Goal: Task Accomplishment & Management: Use online tool/utility

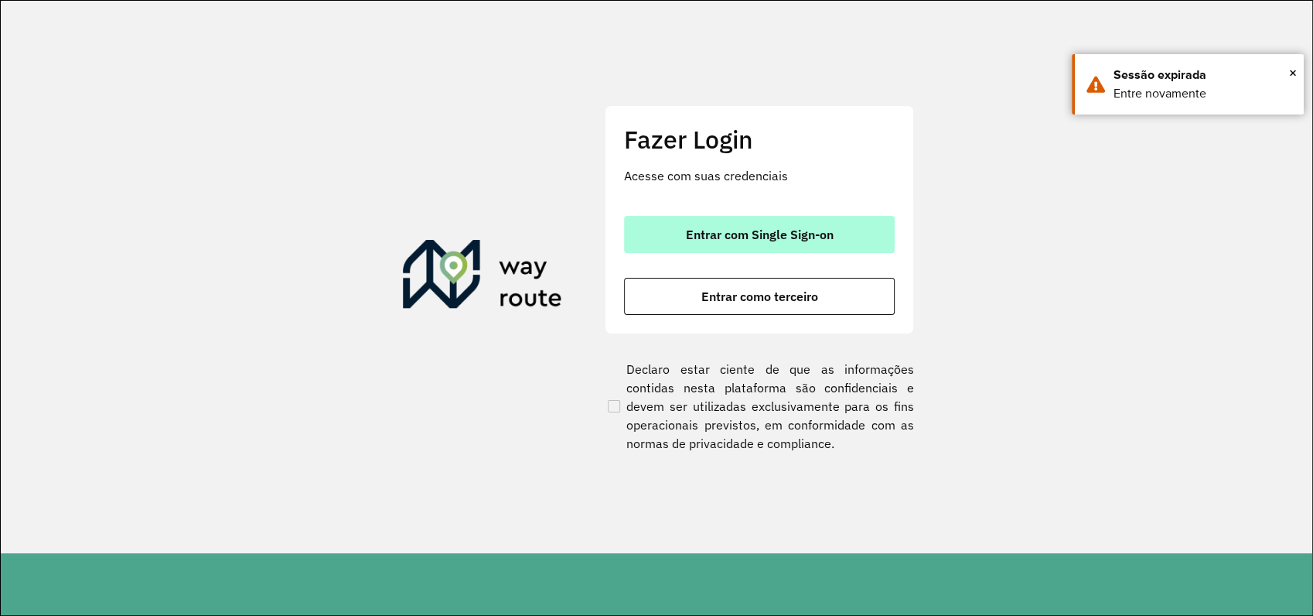
click at [752, 231] on span "Entrar com Single Sign-on" at bounding box center [760, 234] width 148 height 12
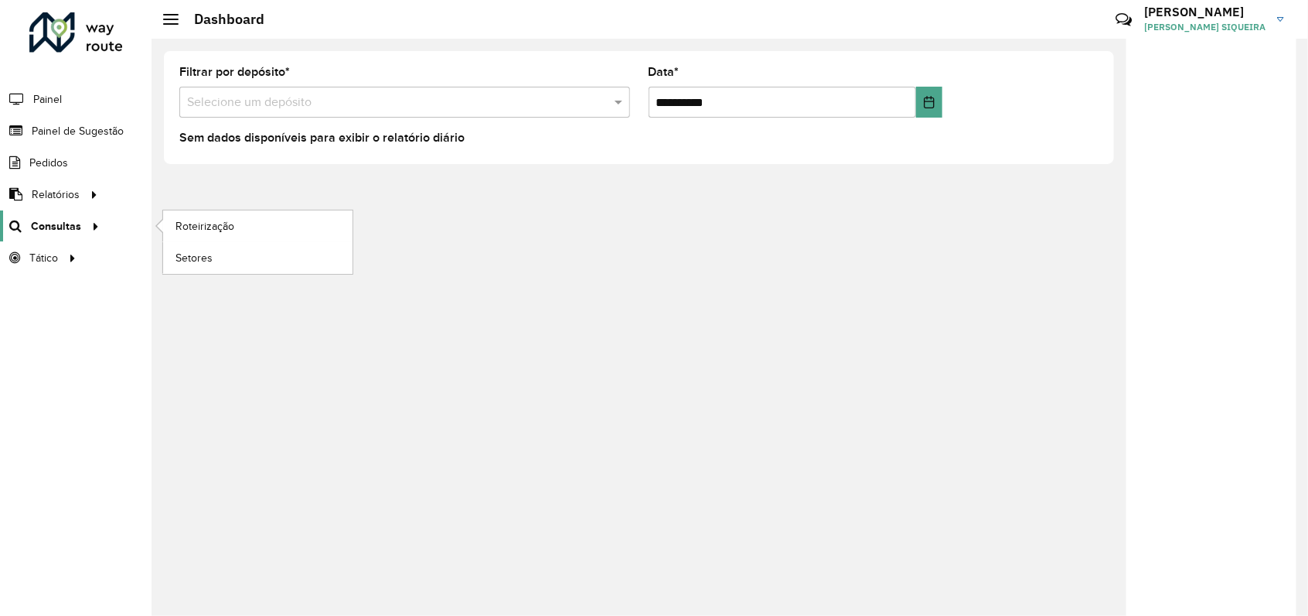
click at [53, 222] on span "Consultas" at bounding box center [56, 226] width 50 height 16
click at [179, 223] on span "Roteirização" at bounding box center [207, 226] width 63 height 16
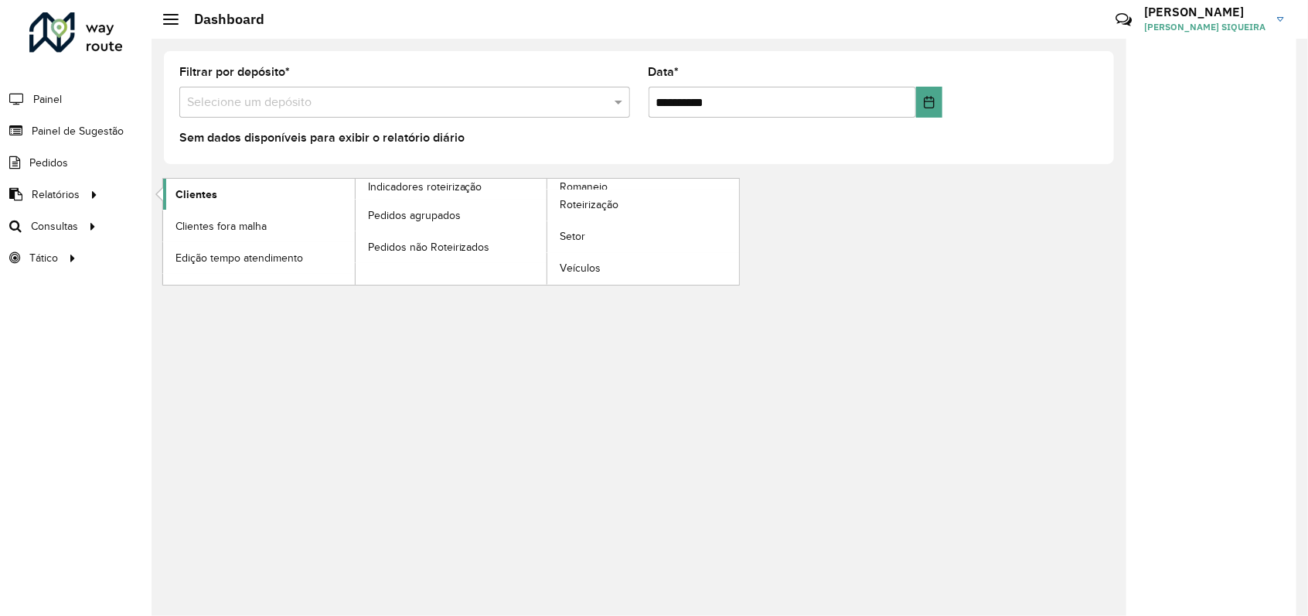
click at [202, 199] on span "Clientes" at bounding box center [197, 194] width 42 height 16
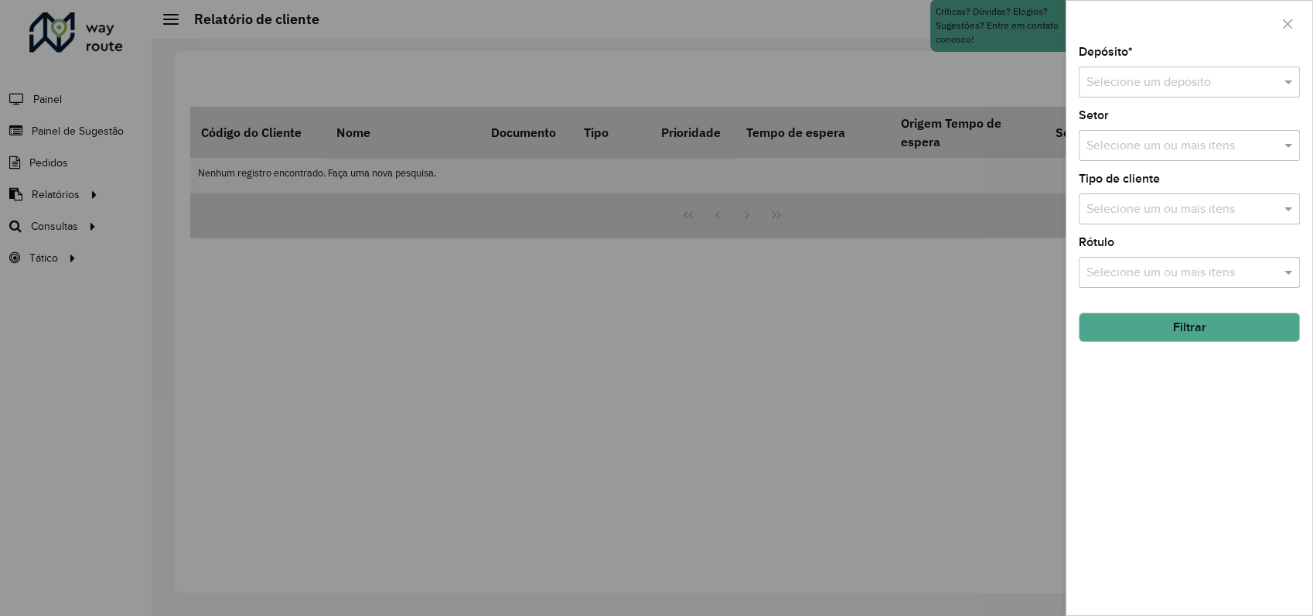
click at [1188, 84] on input "text" at bounding box center [1173, 82] width 175 height 19
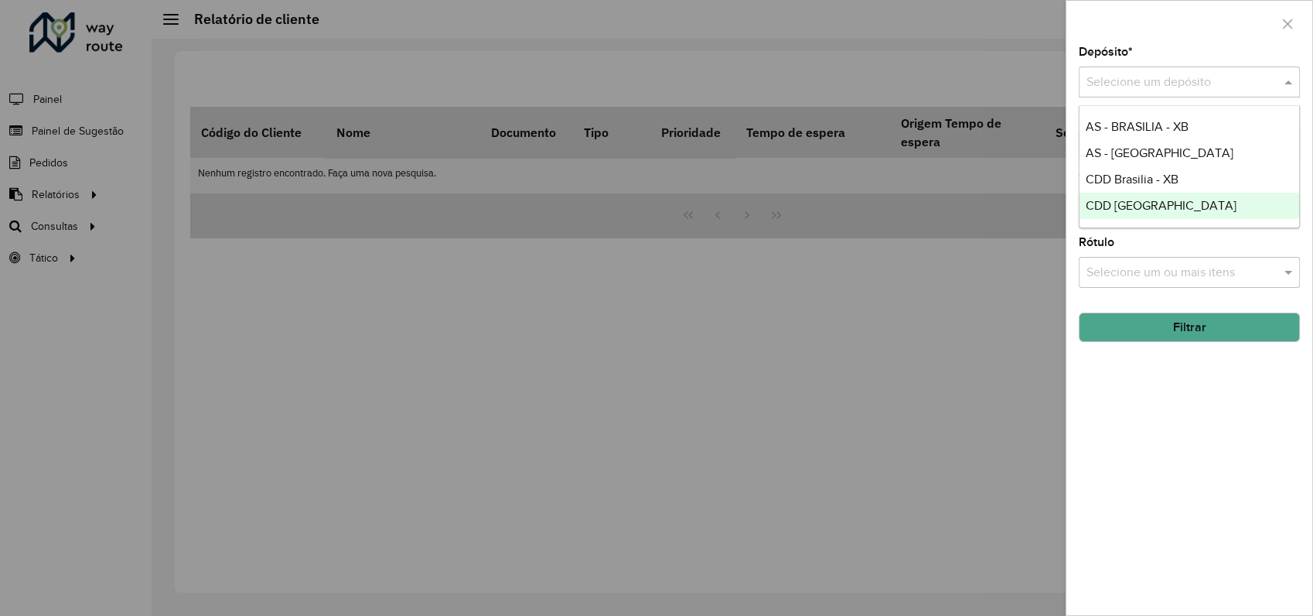
click at [1155, 211] on span "CDD [GEOGRAPHIC_DATA]" at bounding box center [1161, 205] width 151 height 13
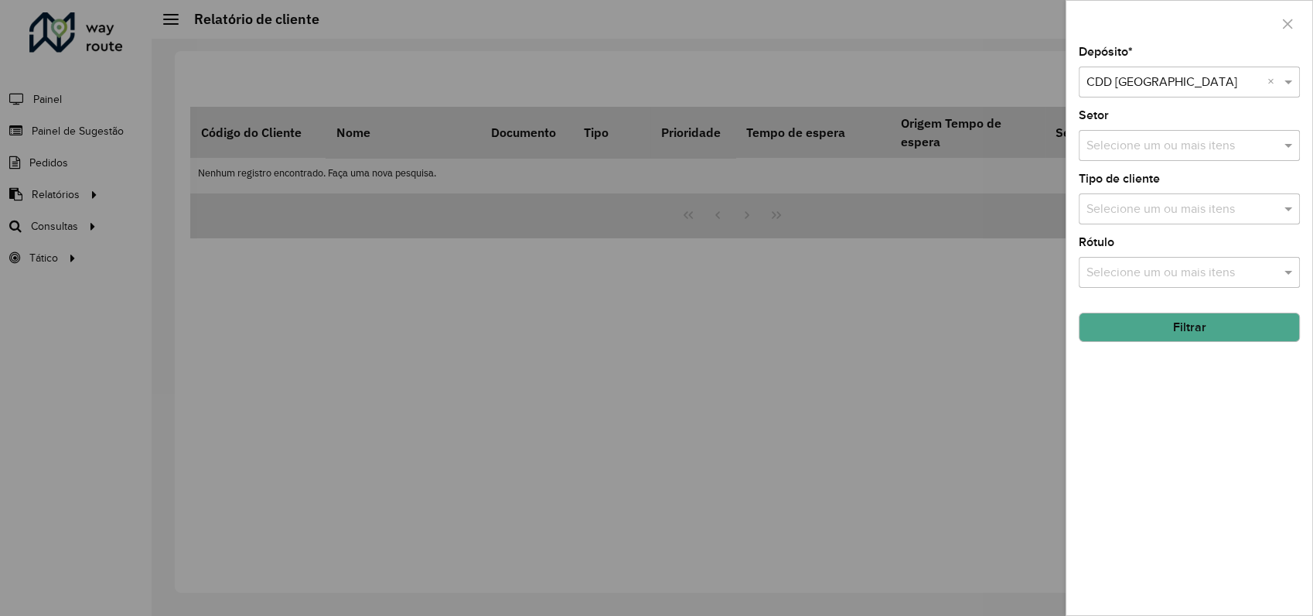
click at [1182, 210] on input "text" at bounding box center [1182, 209] width 198 height 19
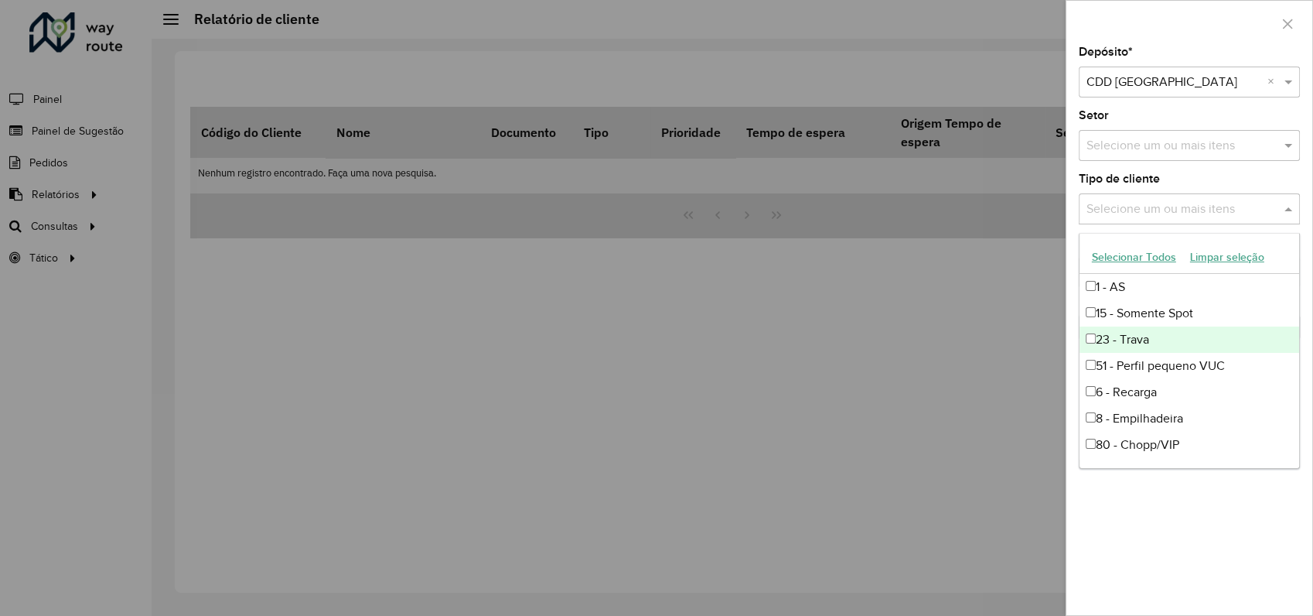
click at [1138, 337] on div "23 - Trava" at bounding box center [1189, 339] width 220 height 26
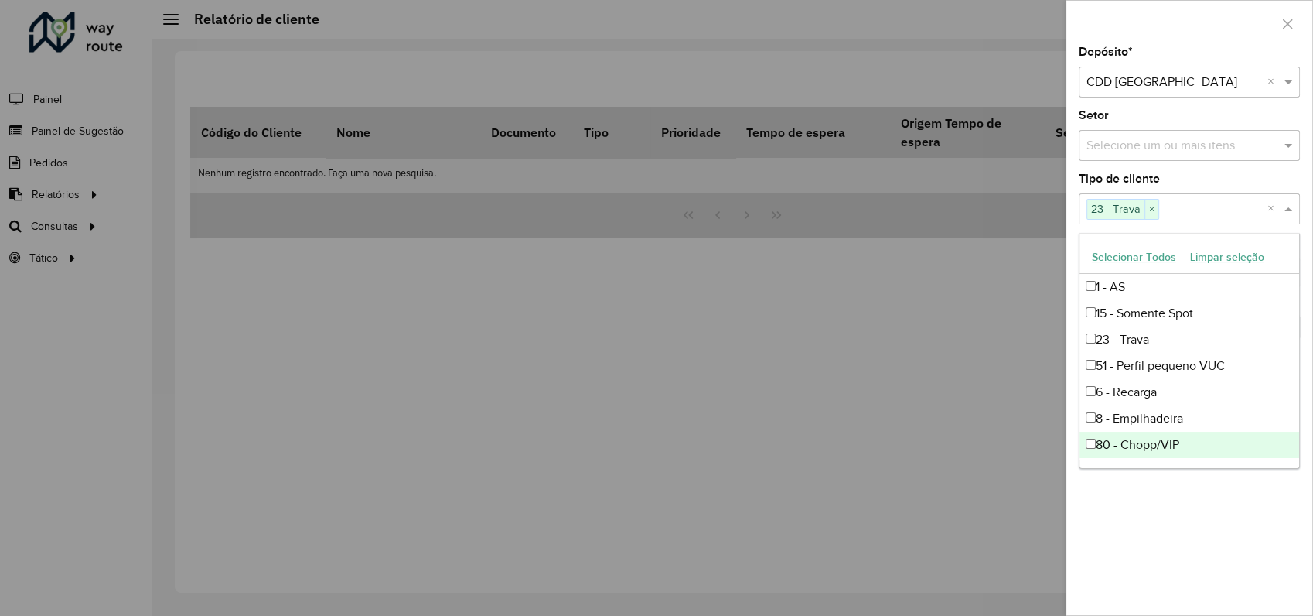
click at [1228, 523] on div "Depósito * Selecione um depósito × CDD Rondonópolis × Setor Selecione um ou mai…" at bounding box center [1189, 330] width 246 height 568
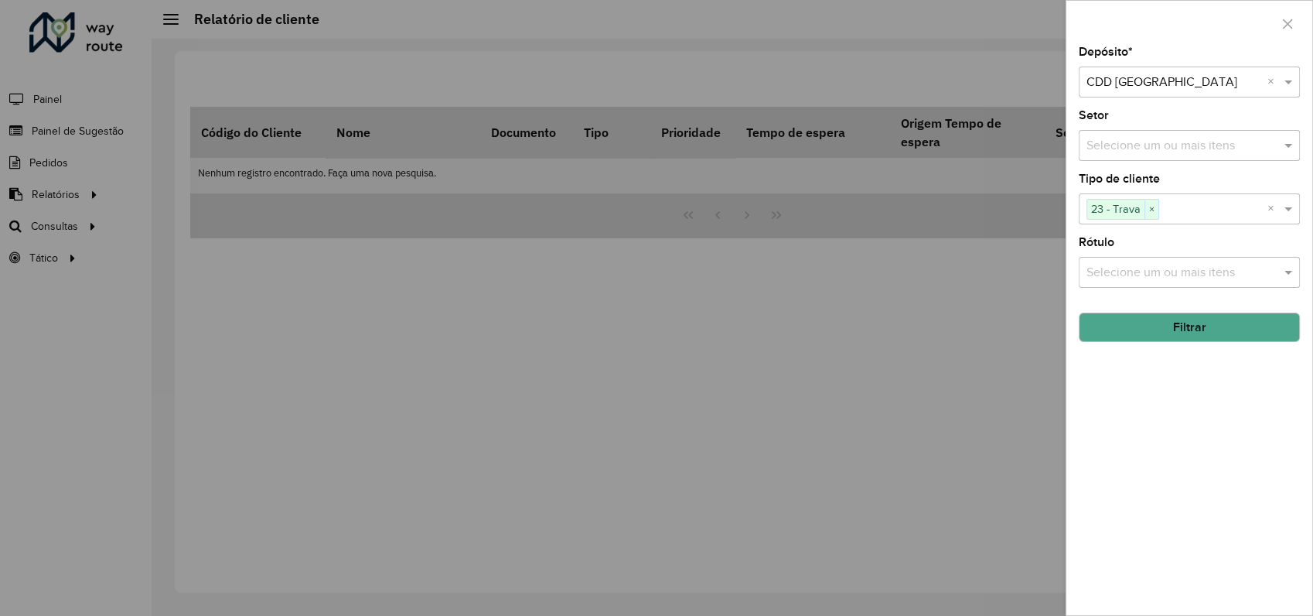
click at [1191, 323] on button "Filtrar" at bounding box center [1189, 326] width 221 height 29
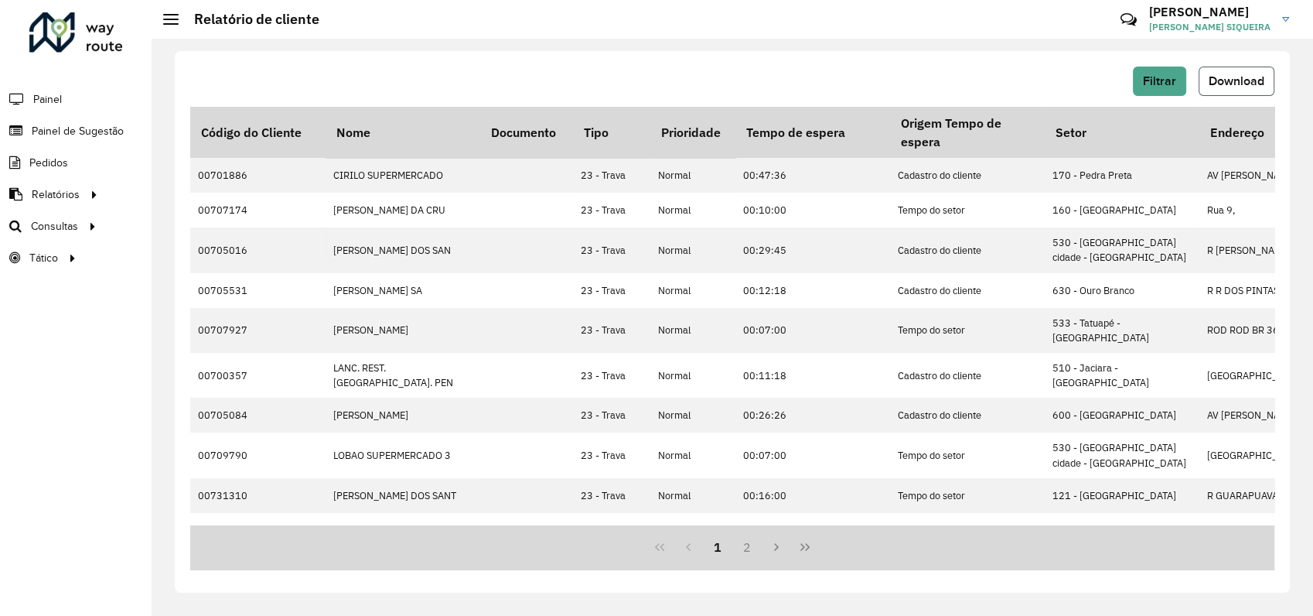
click at [1236, 84] on span "Download" at bounding box center [1237, 80] width 56 height 13
click at [1166, 83] on span "Filtrar" at bounding box center [1159, 80] width 33 height 13
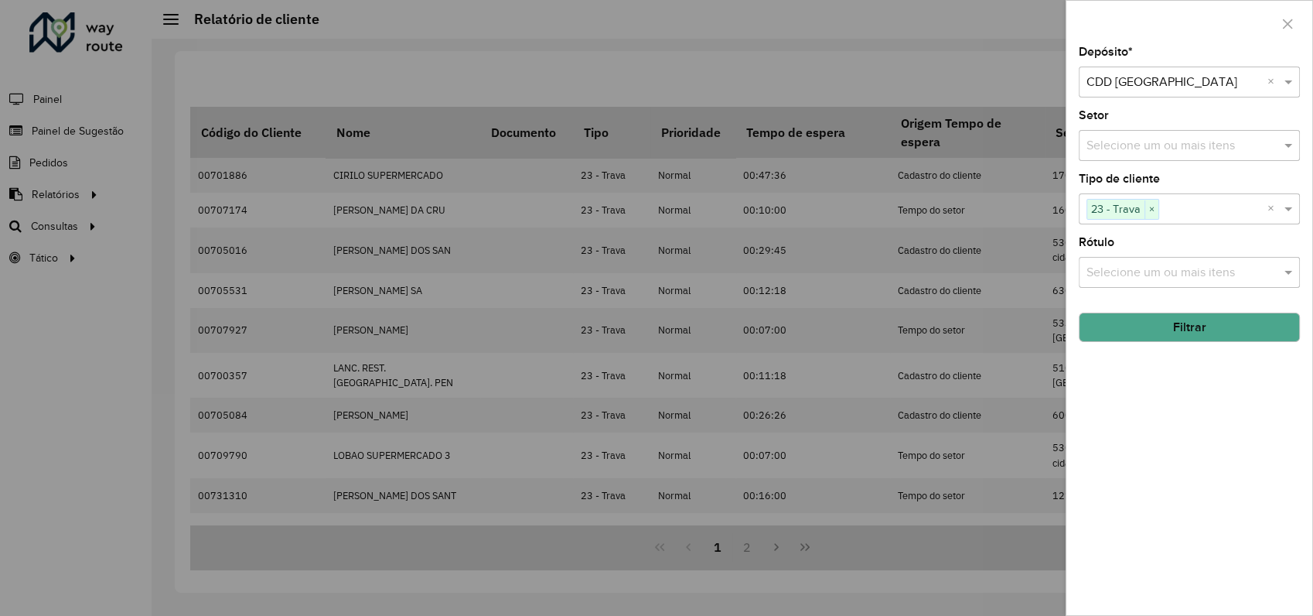
click at [1170, 275] on input "text" at bounding box center [1182, 273] width 198 height 19
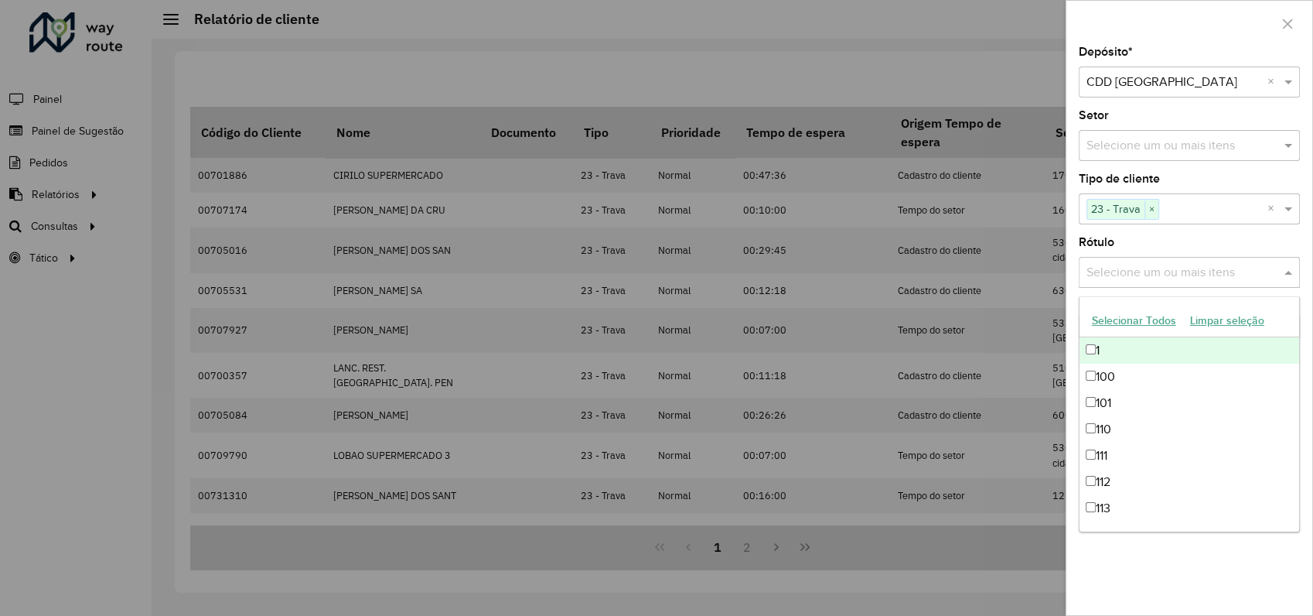
click at [1170, 275] on input "text" at bounding box center [1182, 273] width 198 height 19
click at [1199, 139] on input "text" at bounding box center [1182, 146] width 198 height 19
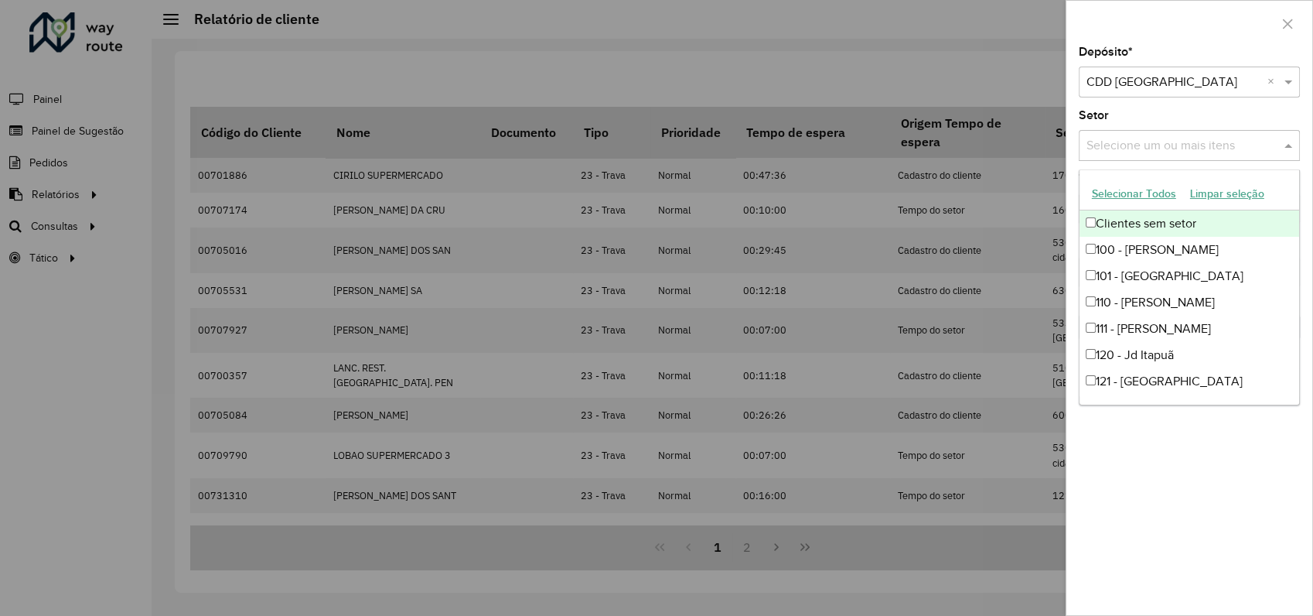
click at [1199, 139] on input "text" at bounding box center [1182, 146] width 198 height 19
click at [1002, 36] on div at bounding box center [656, 308] width 1313 height 616
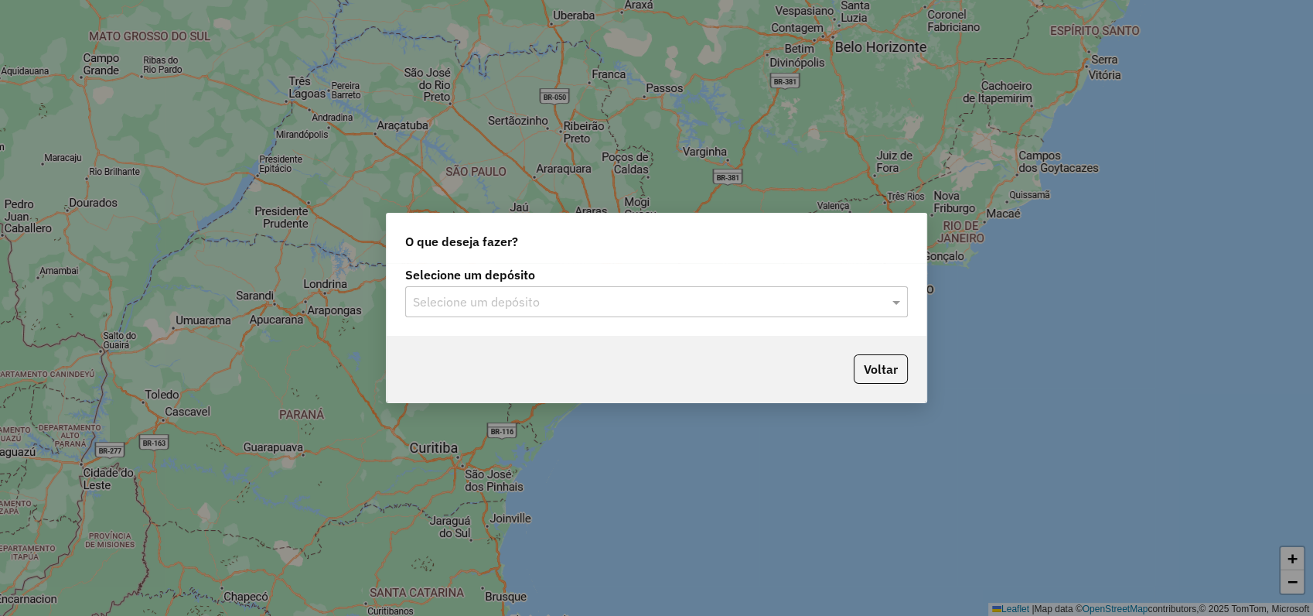
click at [693, 299] on input "text" at bounding box center [641, 302] width 456 height 19
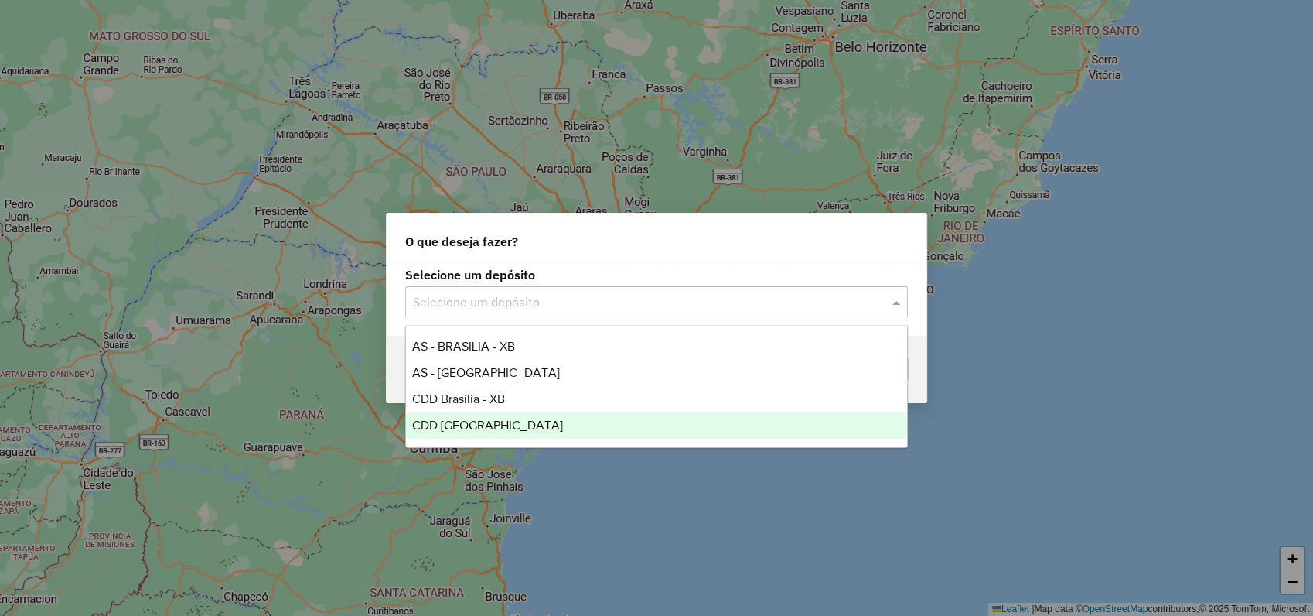
click at [477, 418] on span "CDD [GEOGRAPHIC_DATA]" at bounding box center [487, 424] width 151 height 13
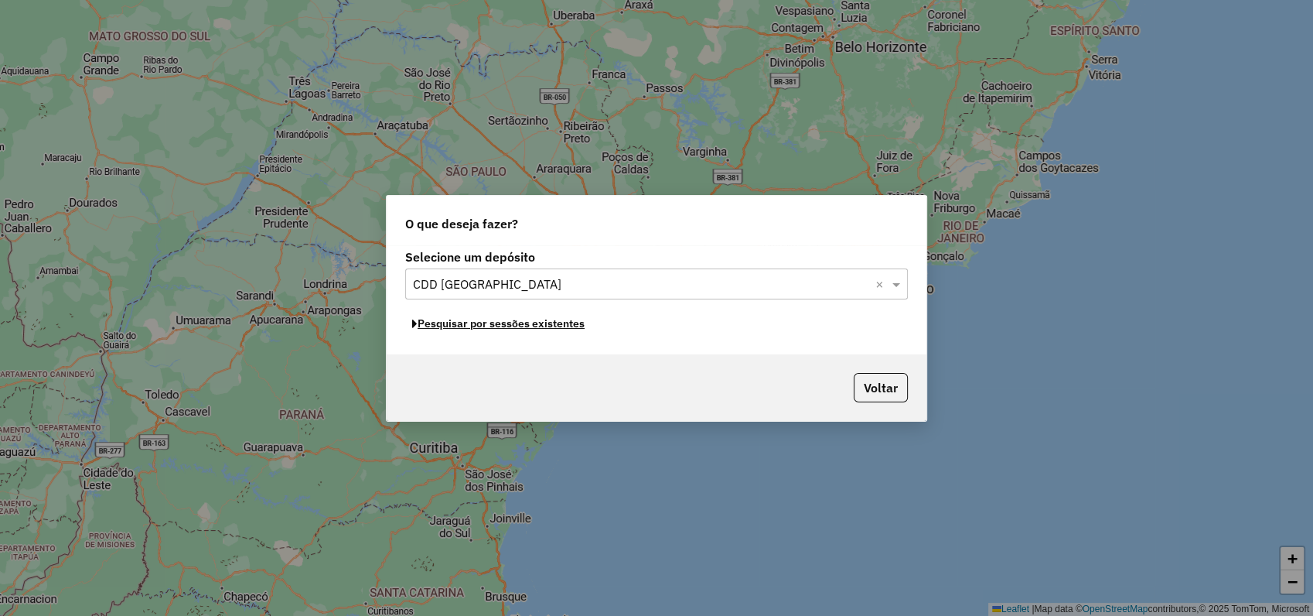
click at [522, 324] on button "Pesquisar por sessões existentes" at bounding box center [498, 324] width 186 height 24
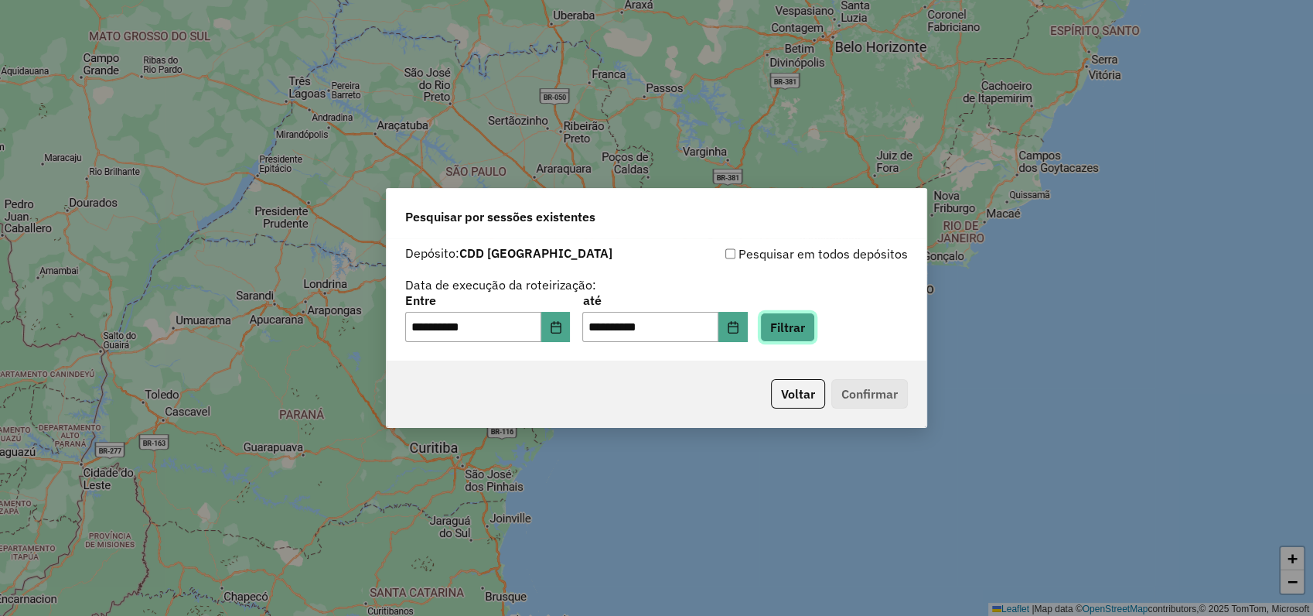
click at [815, 328] on button "Filtrar" at bounding box center [787, 326] width 55 height 29
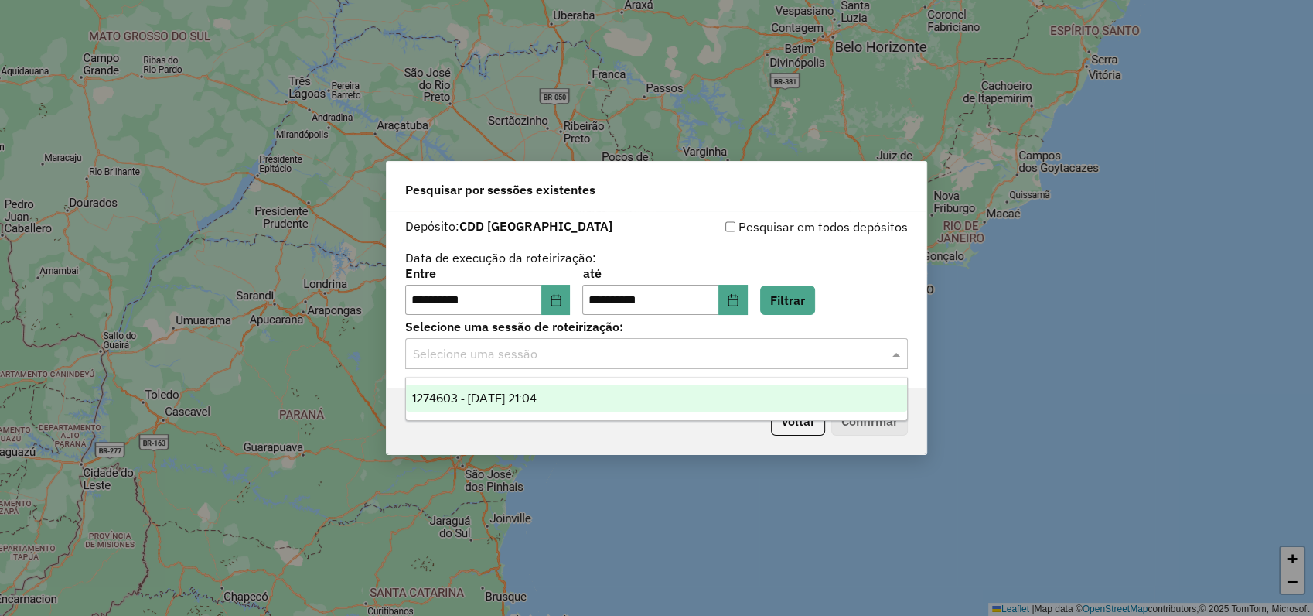
click at [902, 345] on span at bounding box center [897, 353] width 19 height 19
drag, startPoint x: 436, startPoint y: 396, endPoint x: 871, endPoint y: 421, distance: 436.1
click at [438, 396] on span "1274603 - 12/09/2025 21:04" at bounding box center [474, 397] width 124 height 13
click at [871, 421] on button "Confirmar" at bounding box center [869, 420] width 77 height 29
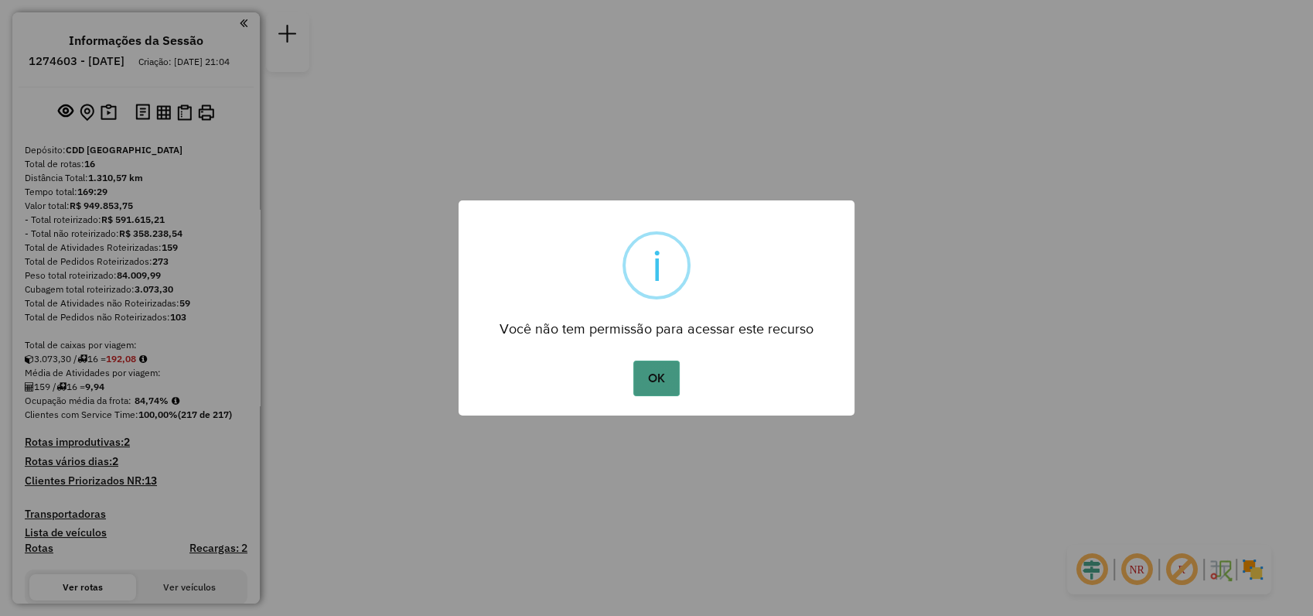
click at [660, 373] on button "OK" at bounding box center [656, 378] width 46 height 36
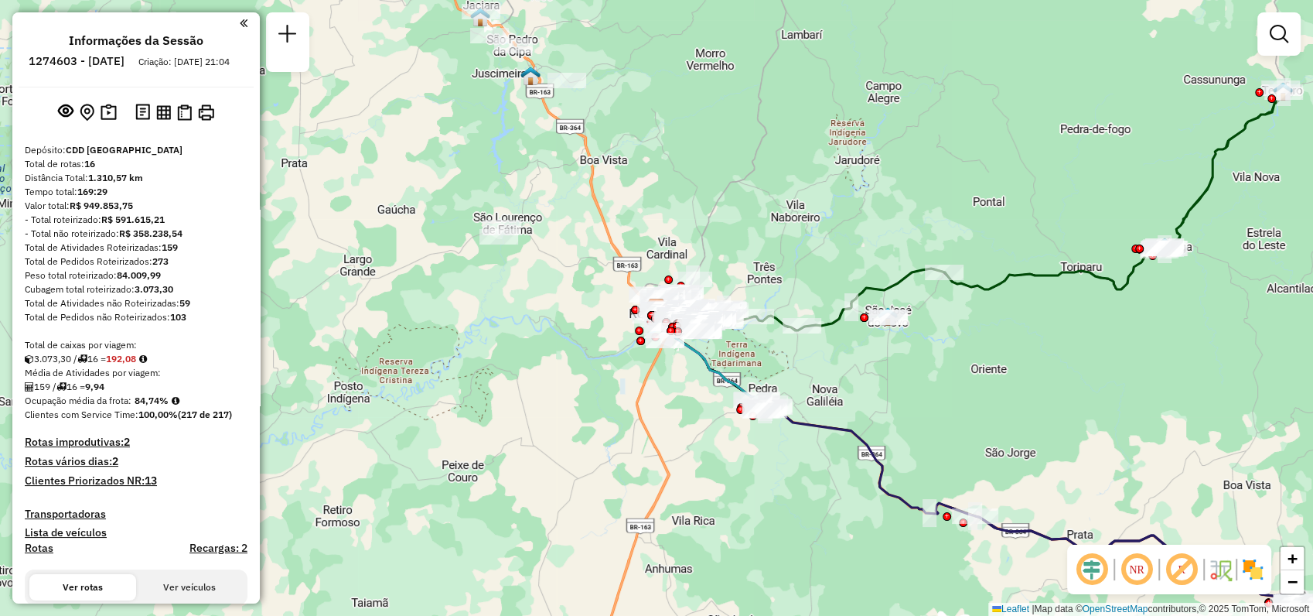
click at [1257, 575] on img at bounding box center [1252, 569] width 25 height 25
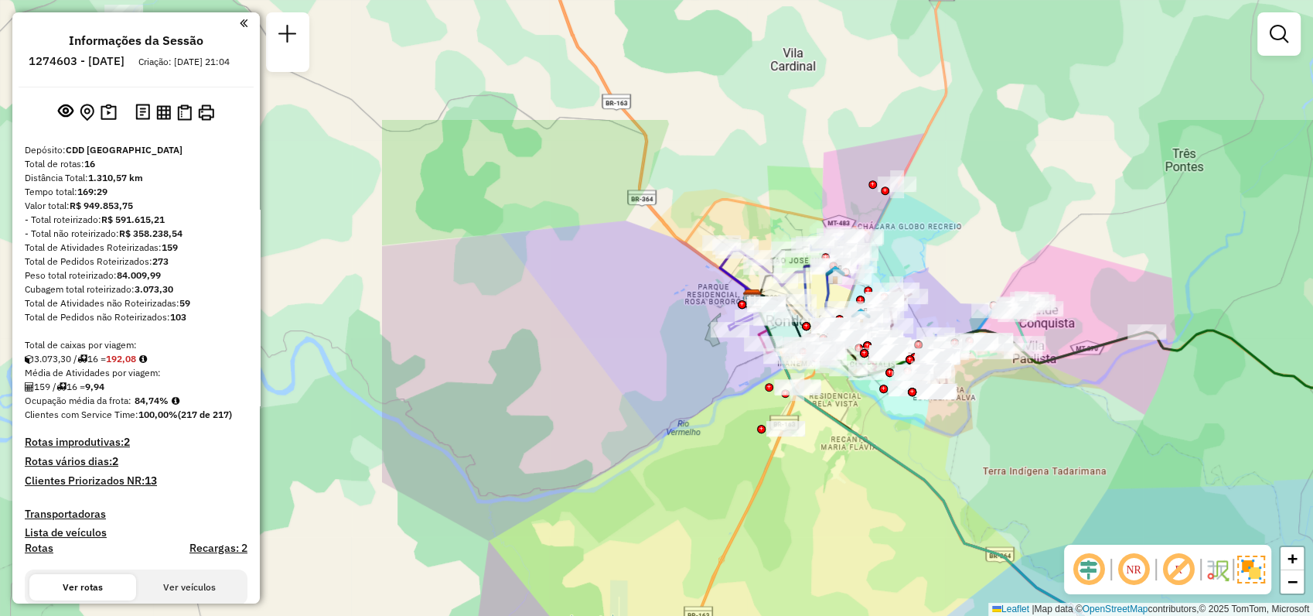
drag, startPoint x: 439, startPoint y: 285, endPoint x: 953, endPoint y: 466, distance: 544.6
click at [953, 466] on div "Janela de atendimento Grade de atendimento Capacidade Transportadoras Veículos …" at bounding box center [656, 308] width 1313 height 616
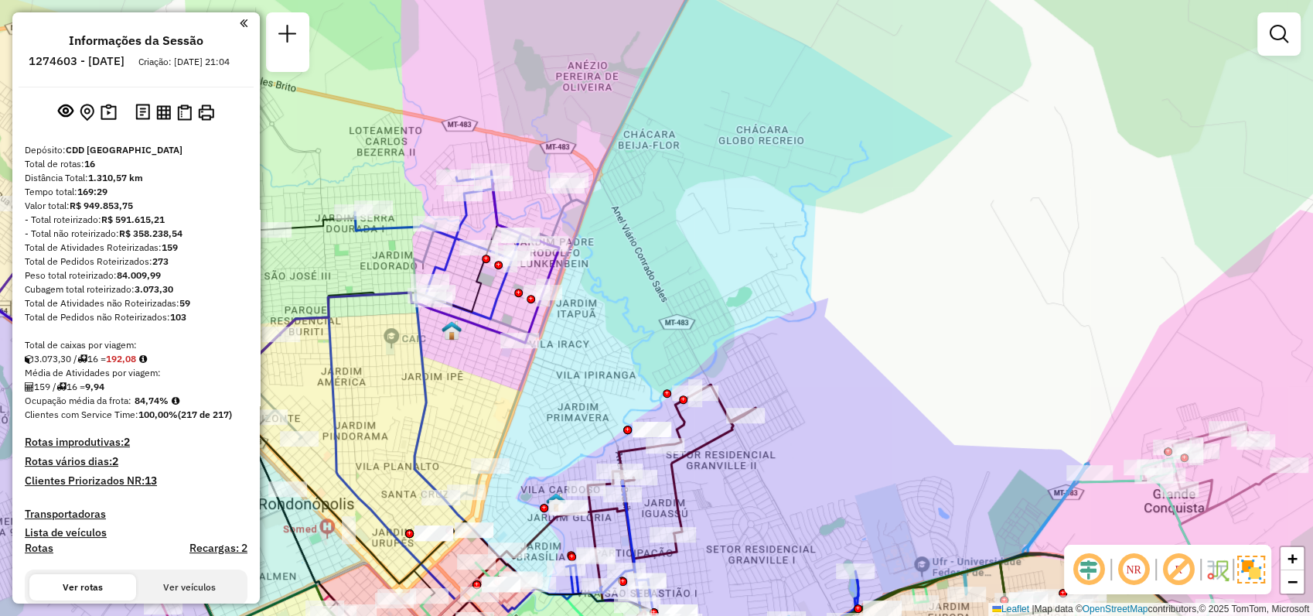
click at [1088, 575] on em at bounding box center [1088, 569] width 37 height 37
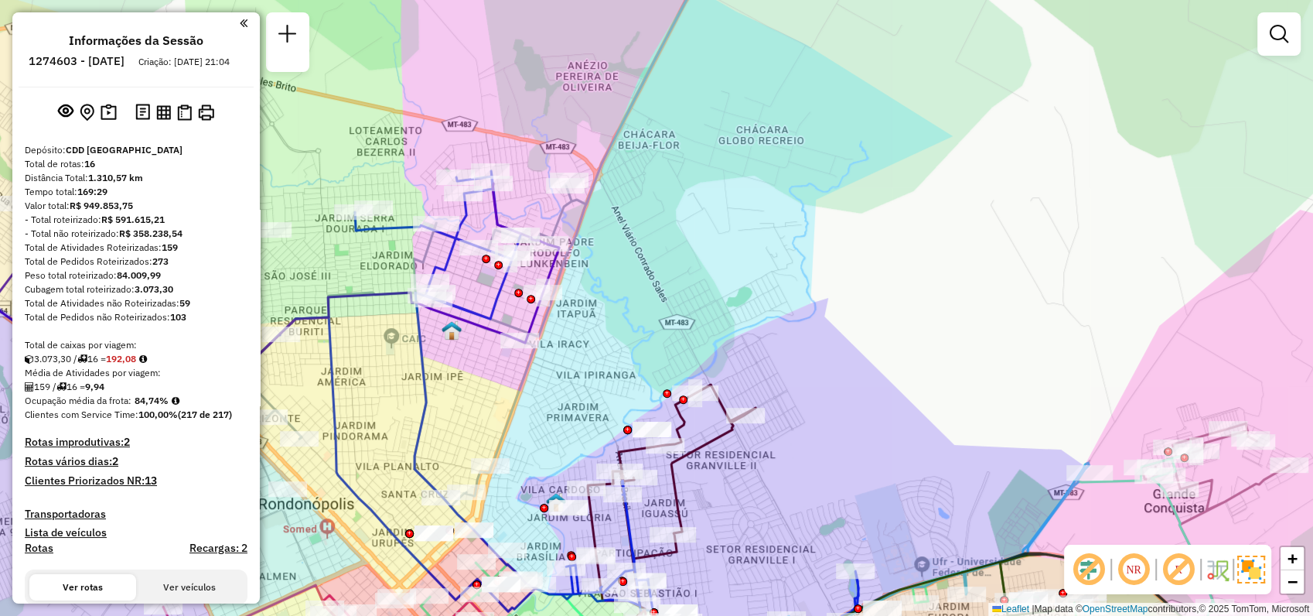
click at [1127, 569] on em at bounding box center [1133, 569] width 37 height 37
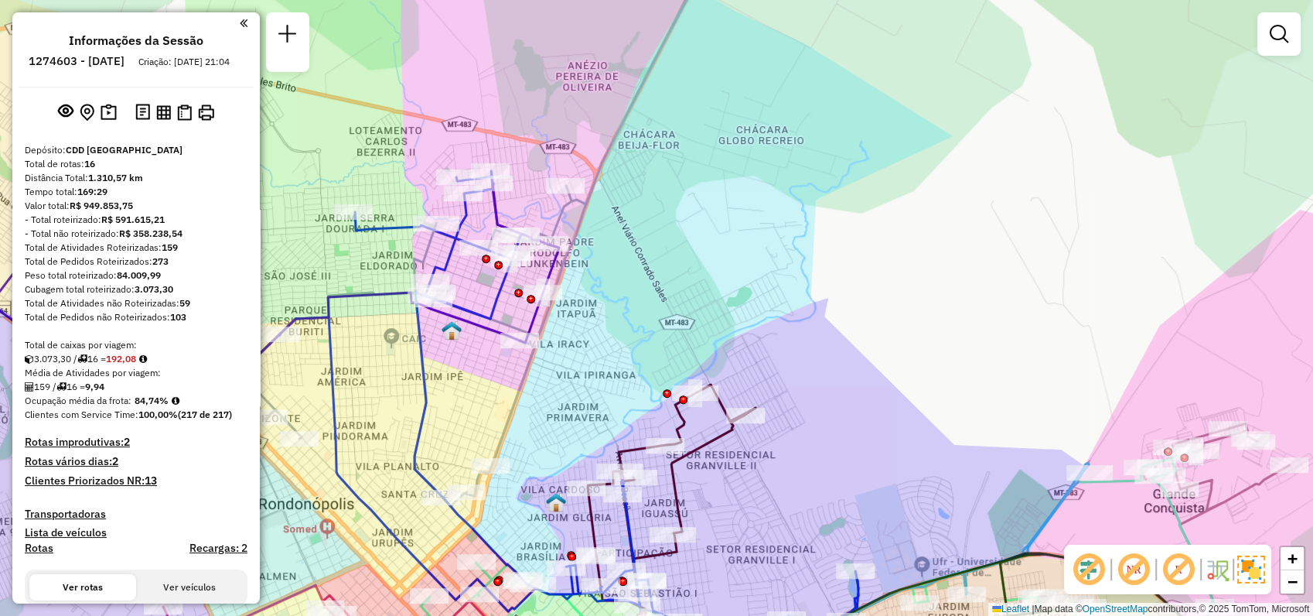
click at [1174, 570] on em at bounding box center [1178, 569] width 37 height 37
click at [1174, 569] on em at bounding box center [1178, 569] width 37 height 37
click at [1219, 568] on img at bounding box center [1217, 569] width 25 height 25
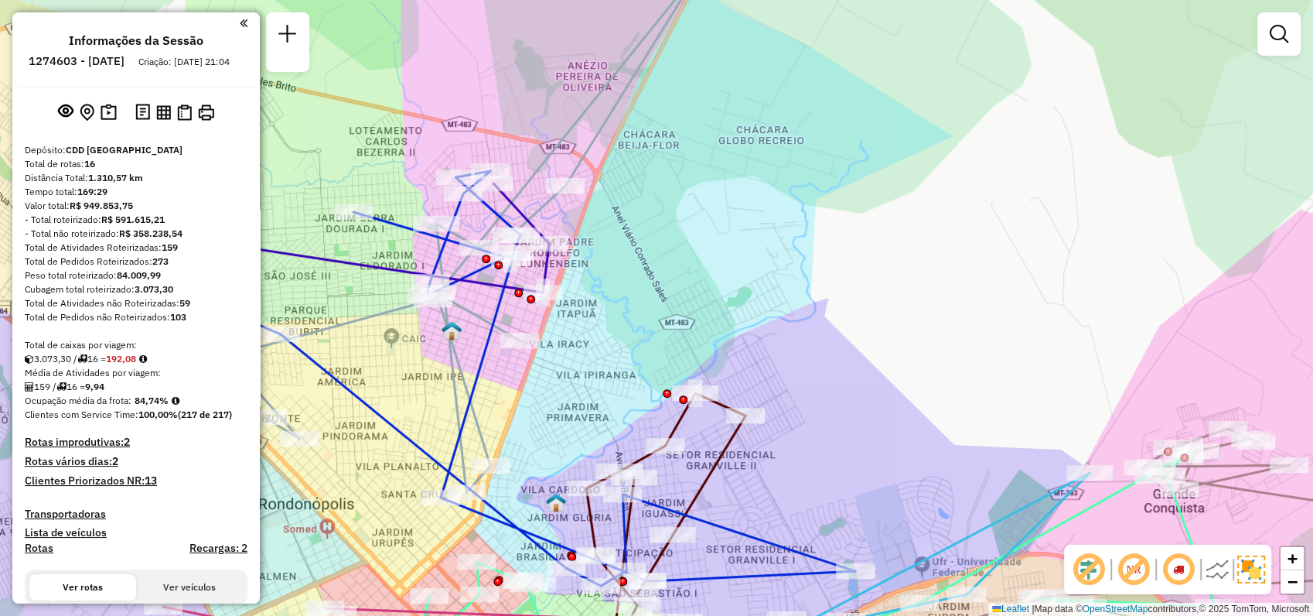
click at [1219, 568] on img at bounding box center [1217, 569] width 25 height 25
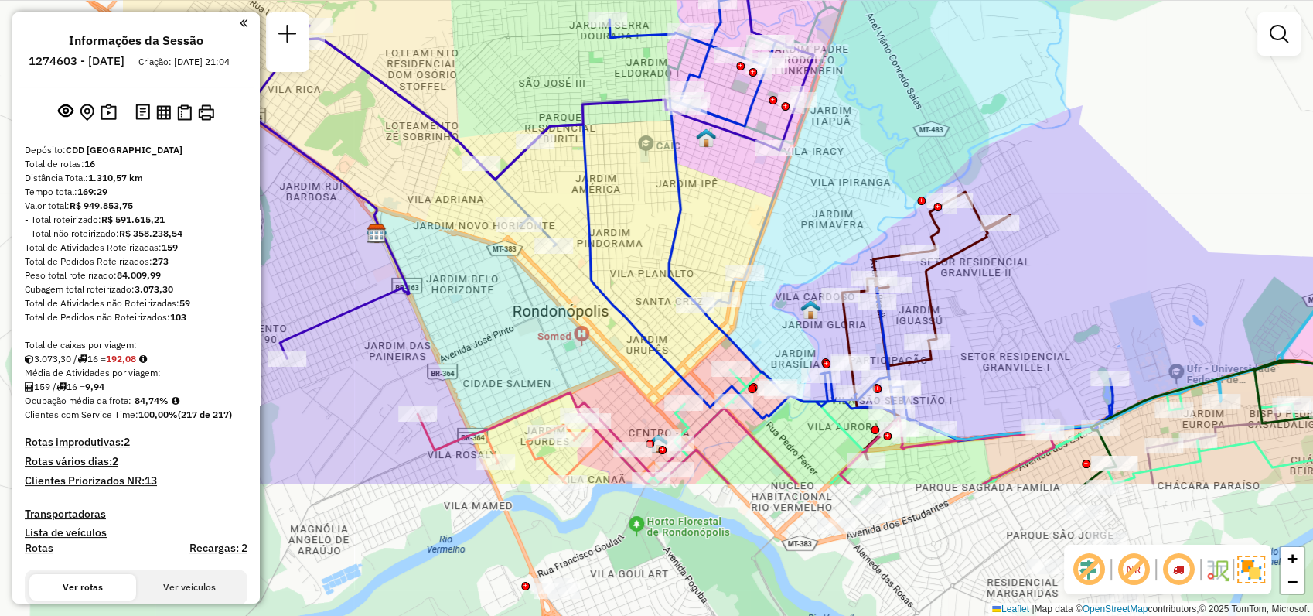
drag, startPoint x: 855, startPoint y: 348, endPoint x: 1103, endPoint y: 166, distance: 307.6
click at [1103, 166] on div "Janela de atendimento Grade de atendimento Capacidade Transportadoras Veículos …" at bounding box center [656, 308] width 1313 height 616
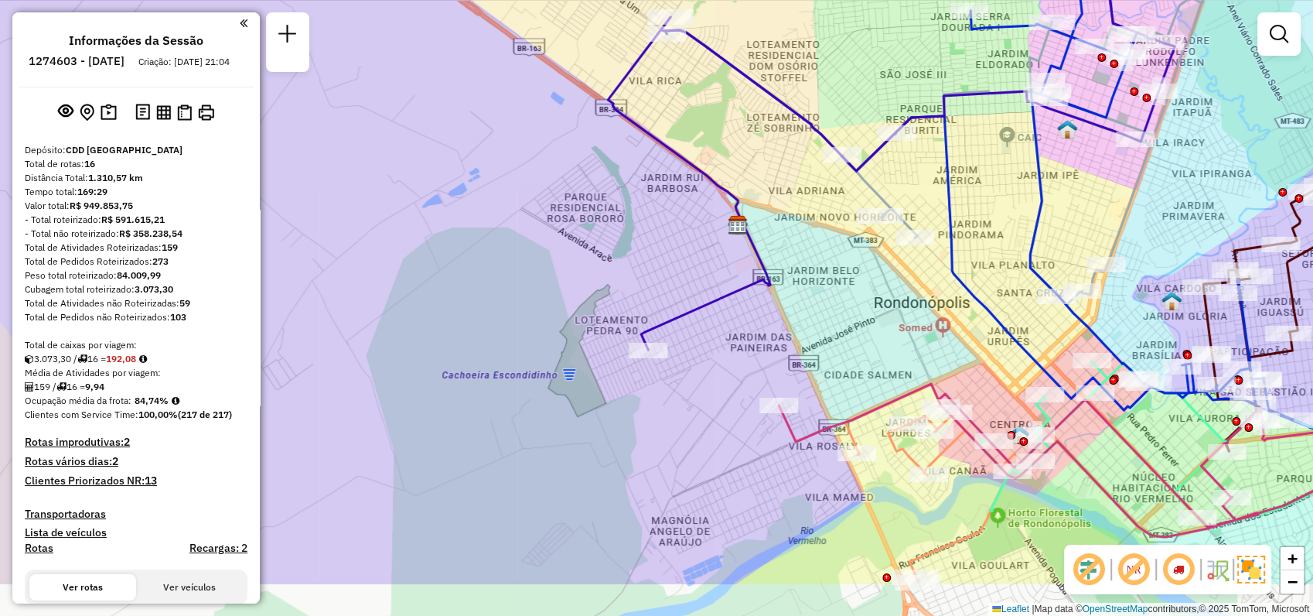
drag, startPoint x: 403, startPoint y: 288, endPoint x: 470, endPoint y: 217, distance: 98.5
click at [464, 193] on div "Janela de atendimento Grade de atendimento Capacidade Transportadoras Veículos …" at bounding box center [656, 308] width 1313 height 616
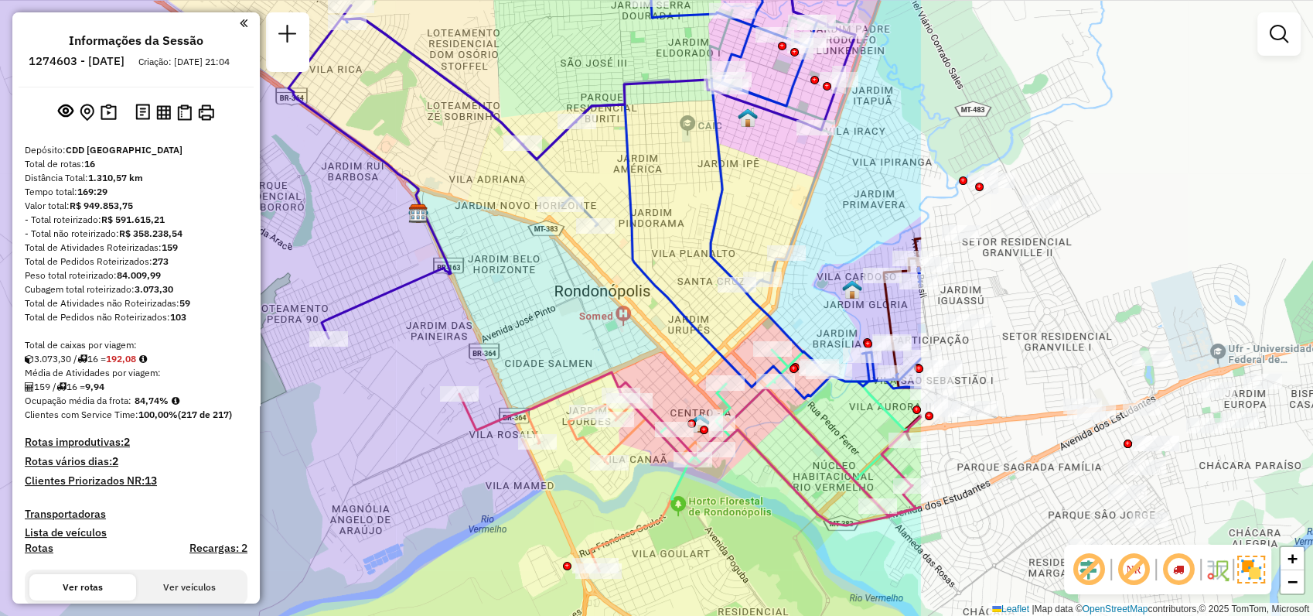
drag, startPoint x: 987, startPoint y: 297, endPoint x: 476, endPoint y: 224, distance: 517.0
click at [476, 224] on div "Janela de atendimento Grade de atendimento Capacidade Transportadoras Veículos …" at bounding box center [656, 308] width 1313 height 616
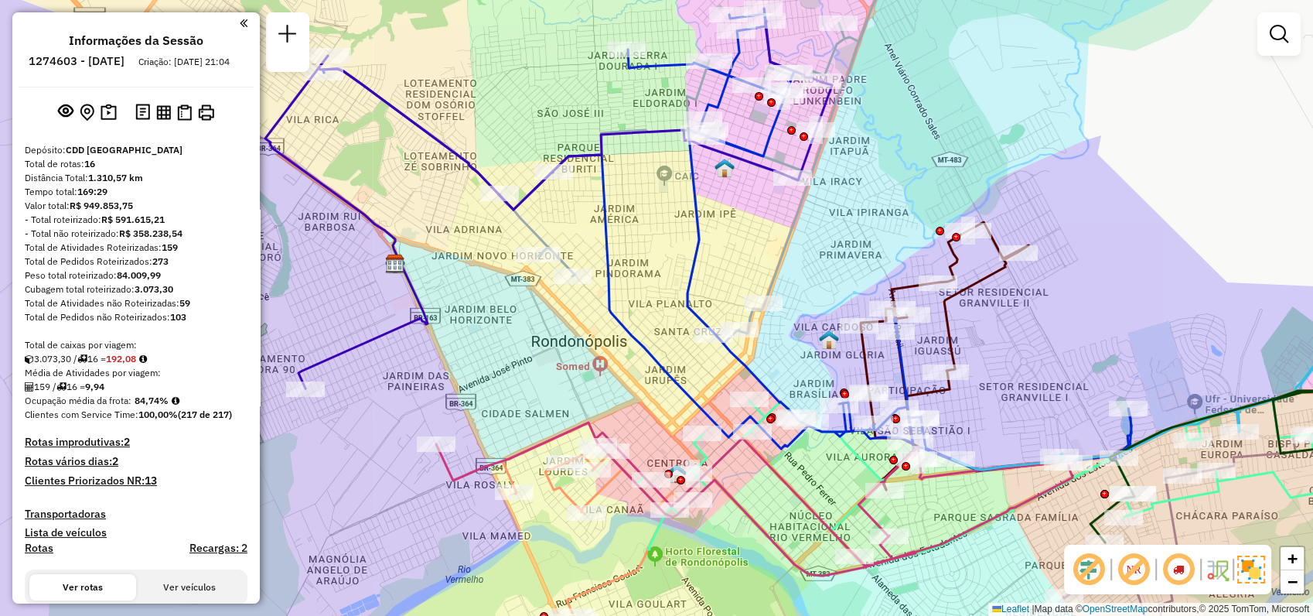
drag, startPoint x: 853, startPoint y: 196, endPoint x: 830, endPoint y: 246, distance: 55.4
click at [830, 246] on div "Janela de atendimento Grade de atendimento Capacidade Transportadoras Veículos …" at bounding box center [656, 308] width 1313 height 616
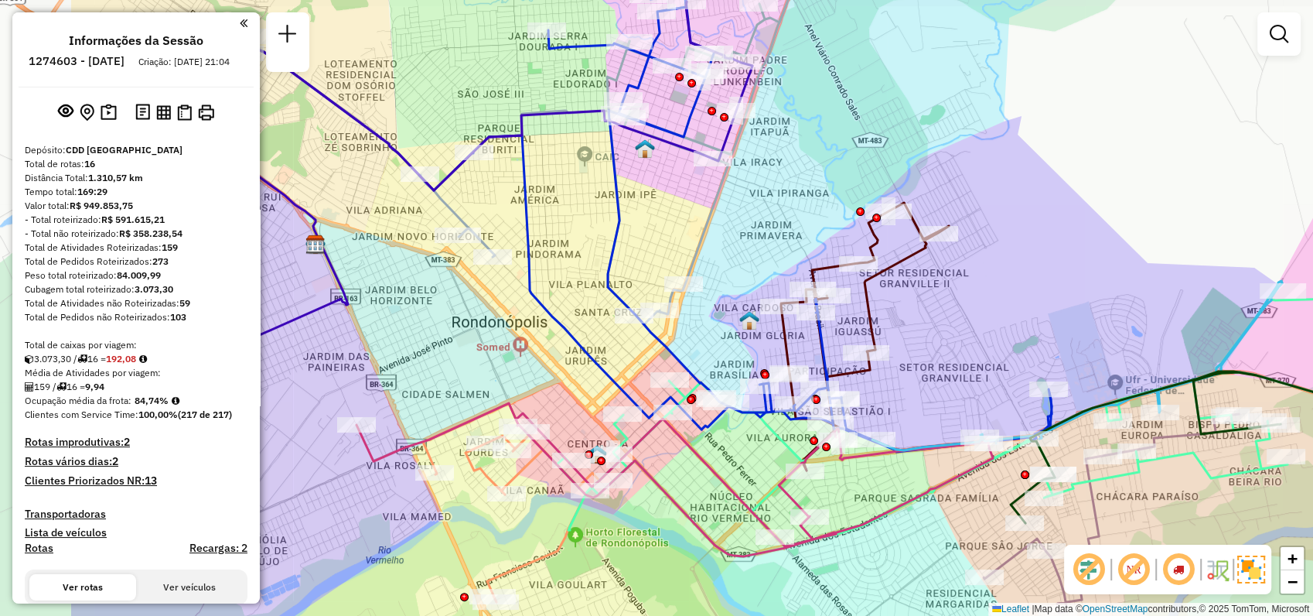
drag, startPoint x: 758, startPoint y: 292, endPoint x: 961, endPoint y: 337, distance: 208.3
click at [961, 337] on div "Janela de atendimento Grade de atendimento Capacidade Transportadoras Veículos …" at bounding box center [656, 308] width 1313 height 616
click at [1138, 571] on em at bounding box center [1133, 569] width 37 height 37
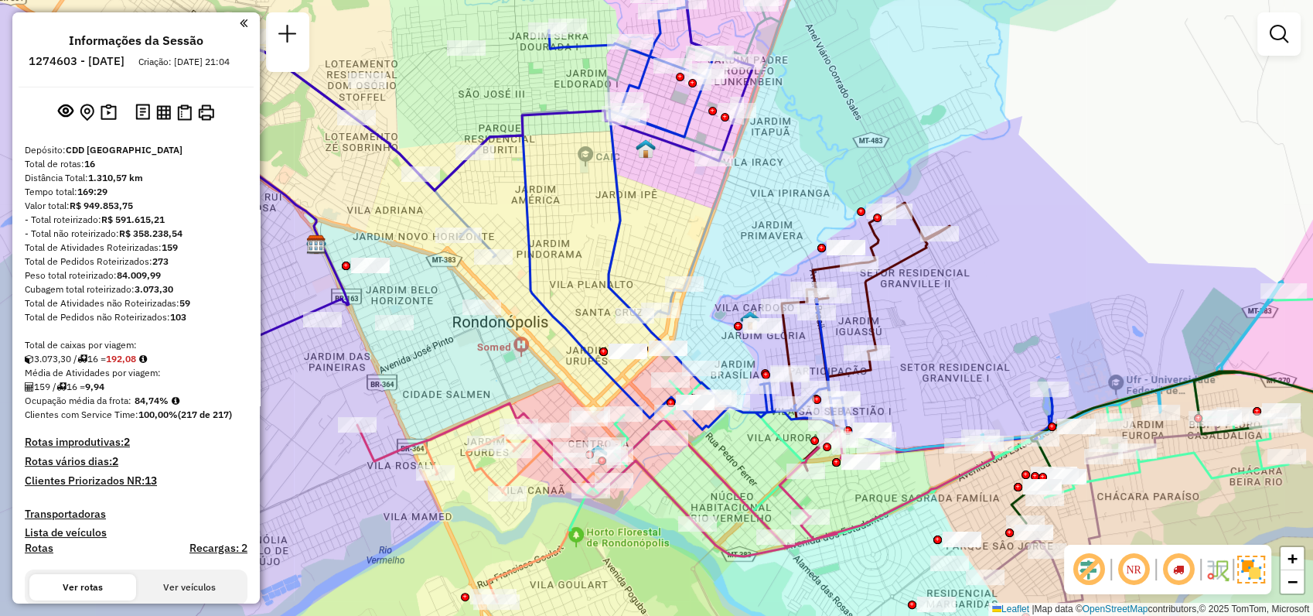
click at [1138, 571] on em at bounding box center [1133, 569] width 37 height 37
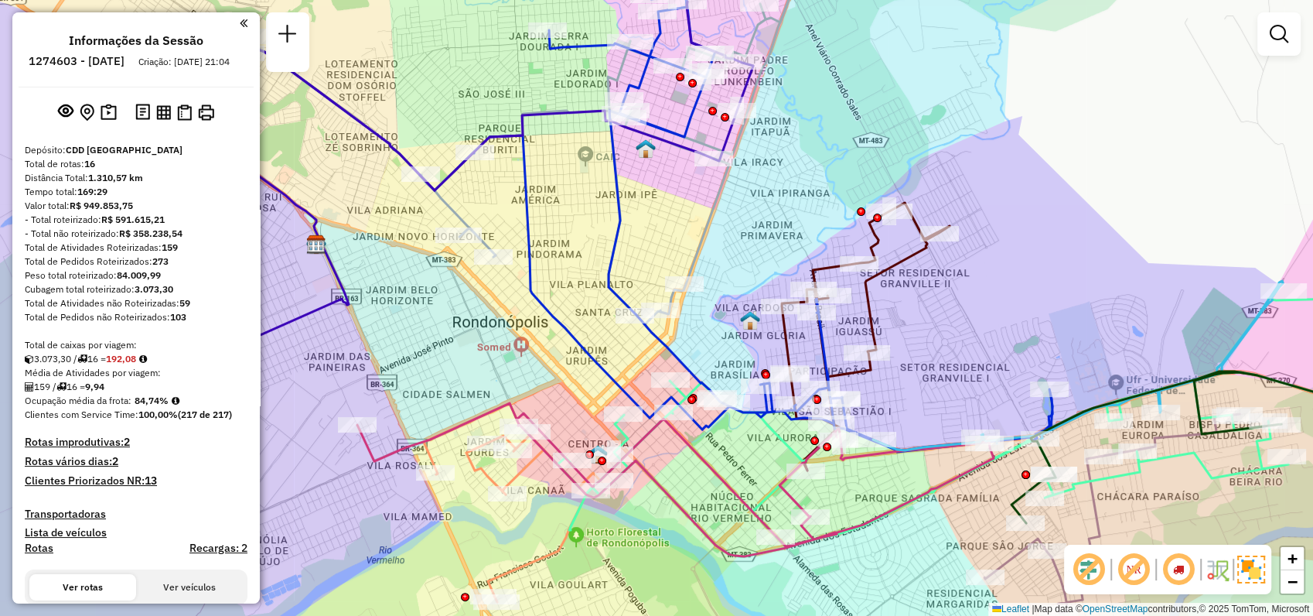
click at [1177, 571] on em at bounding box center [1178, 569] width 37 height 37
click at [1221, 572] on img at bounding box center [1217, 569] width 25 height 25
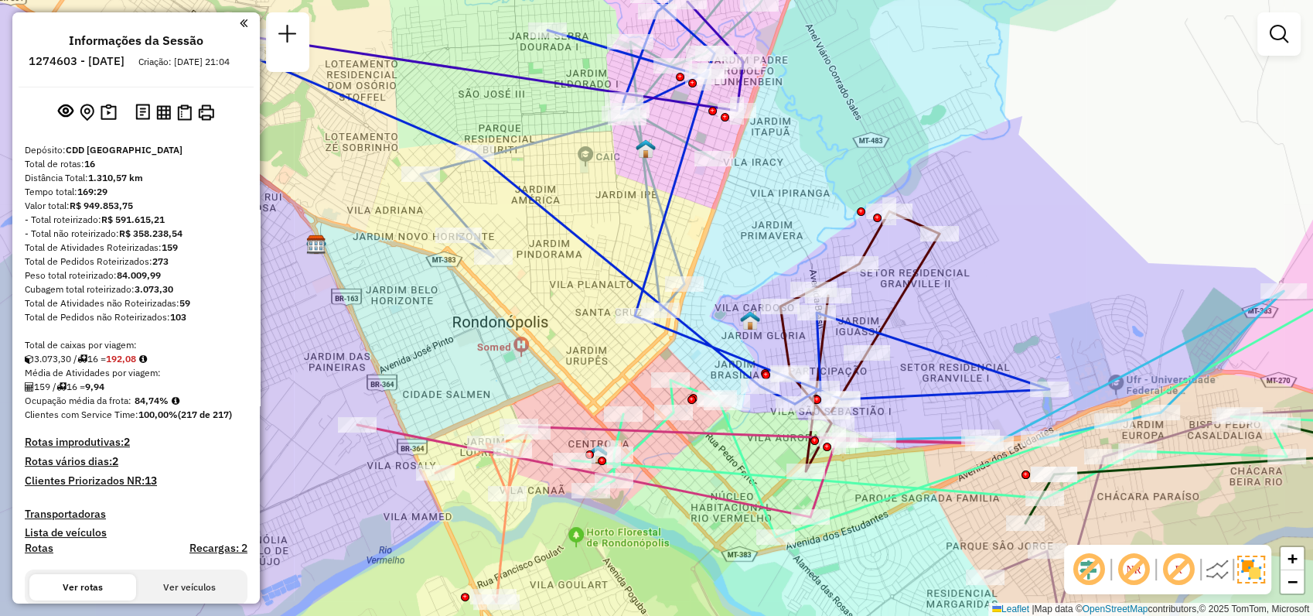
click at [1221, 572] on img at bounding box center [1217, 569] width 25 height 25
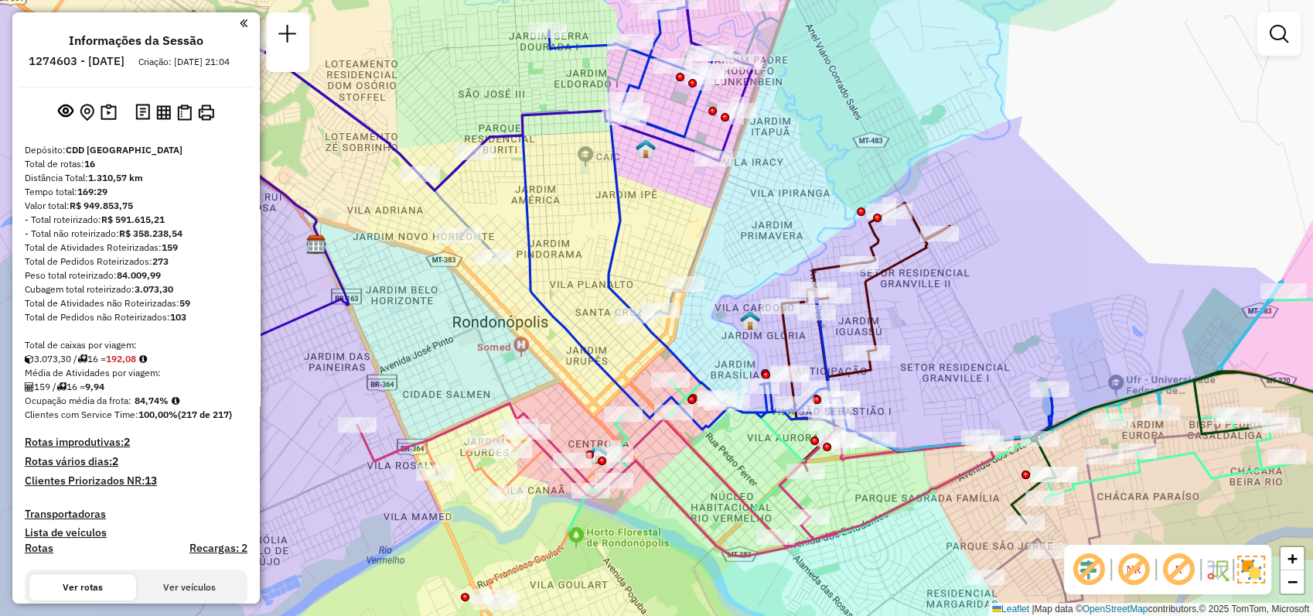
click at [1087, 580] on em at bounding box center [1088, 569] width 37 height 37
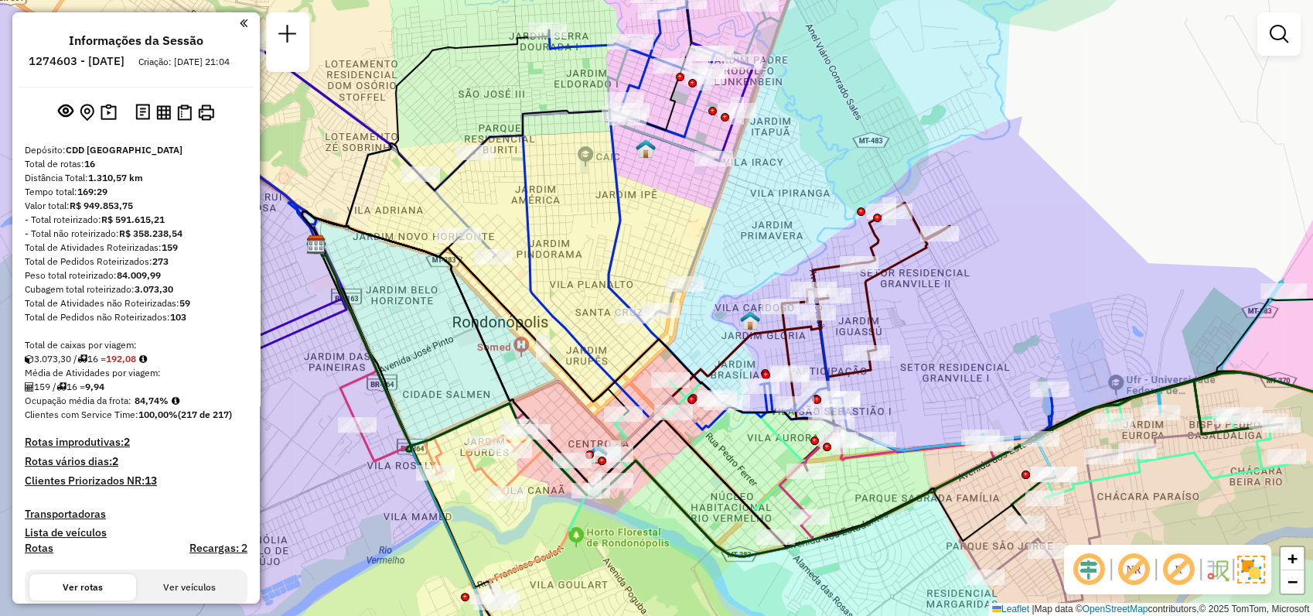
click at [1087, 580] on em at bounding box center [1088, 569] width 37 height 37
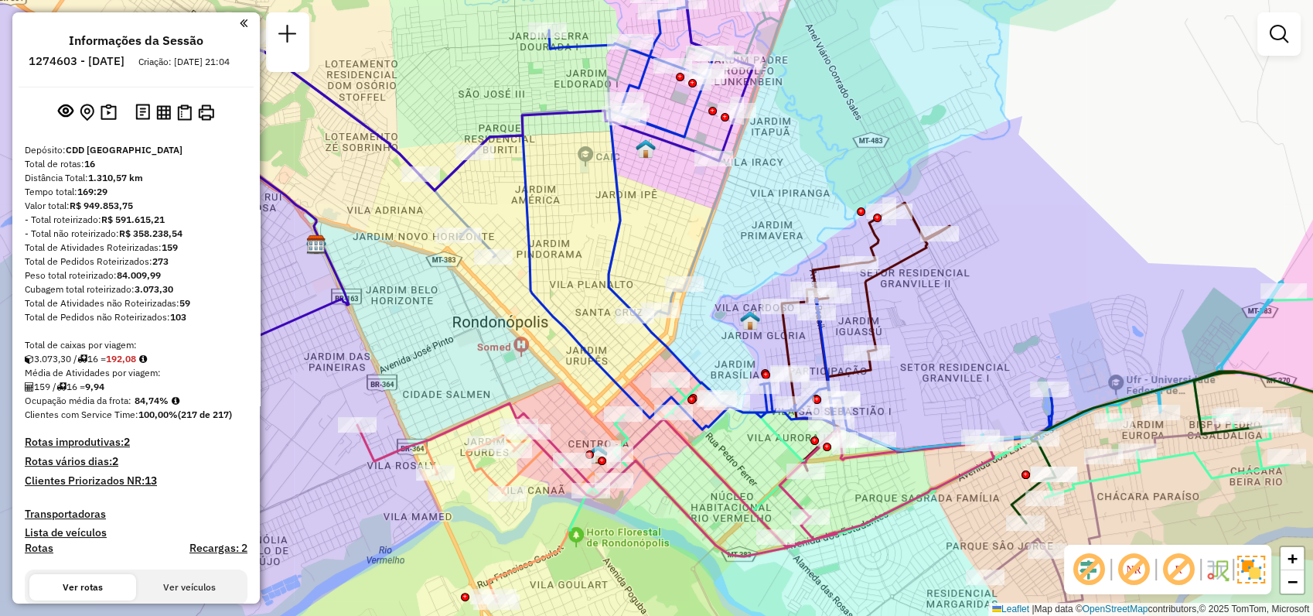
click at [1087, 580] on em at bounding box center [1088, 569] width 37 height 37
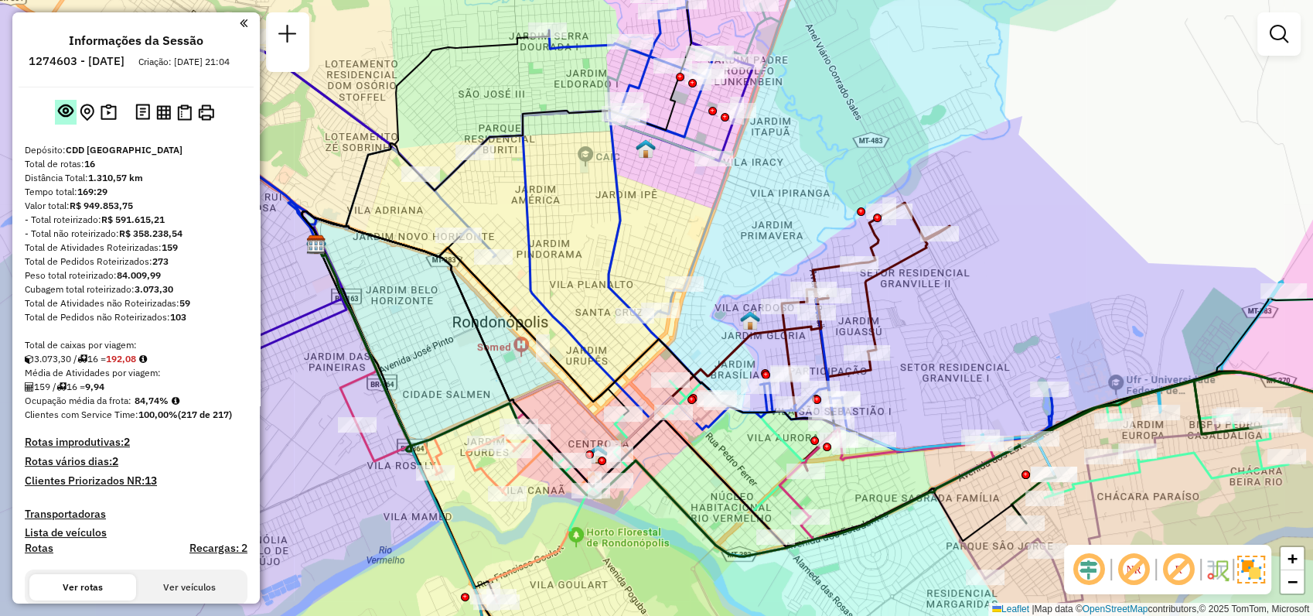
click at [58, 118] on em at bounding box center [65, 110] width 15 height 15
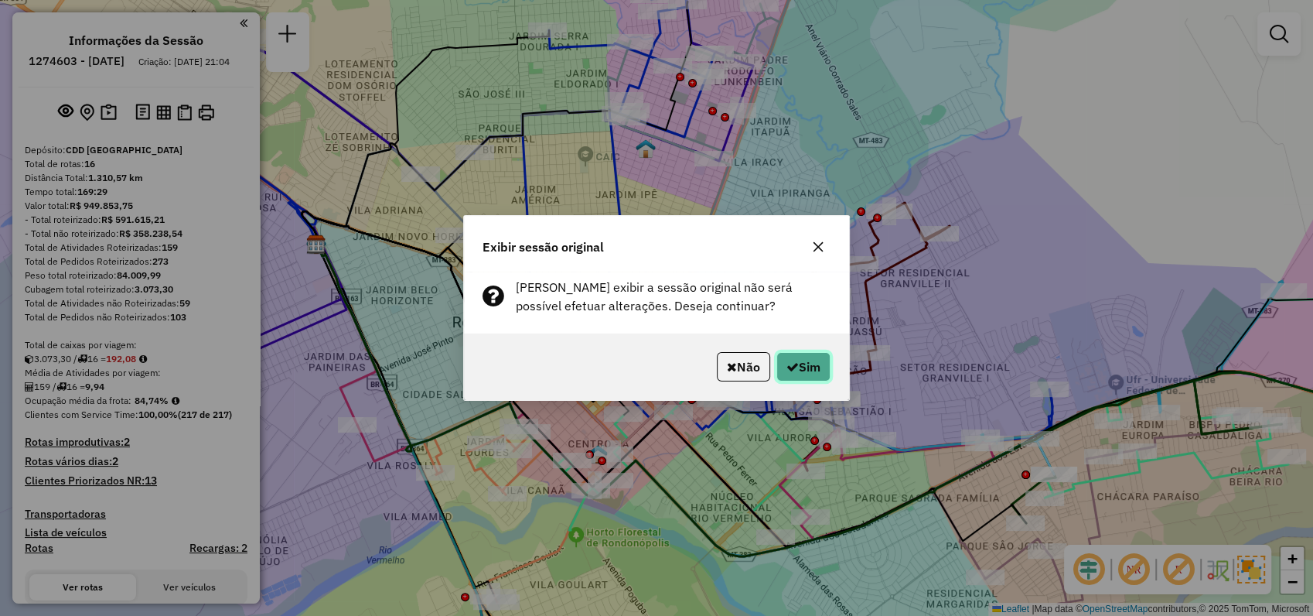
click at [810, 366] on button "Sim" at bounding box center [803, 366] width 54 height 29
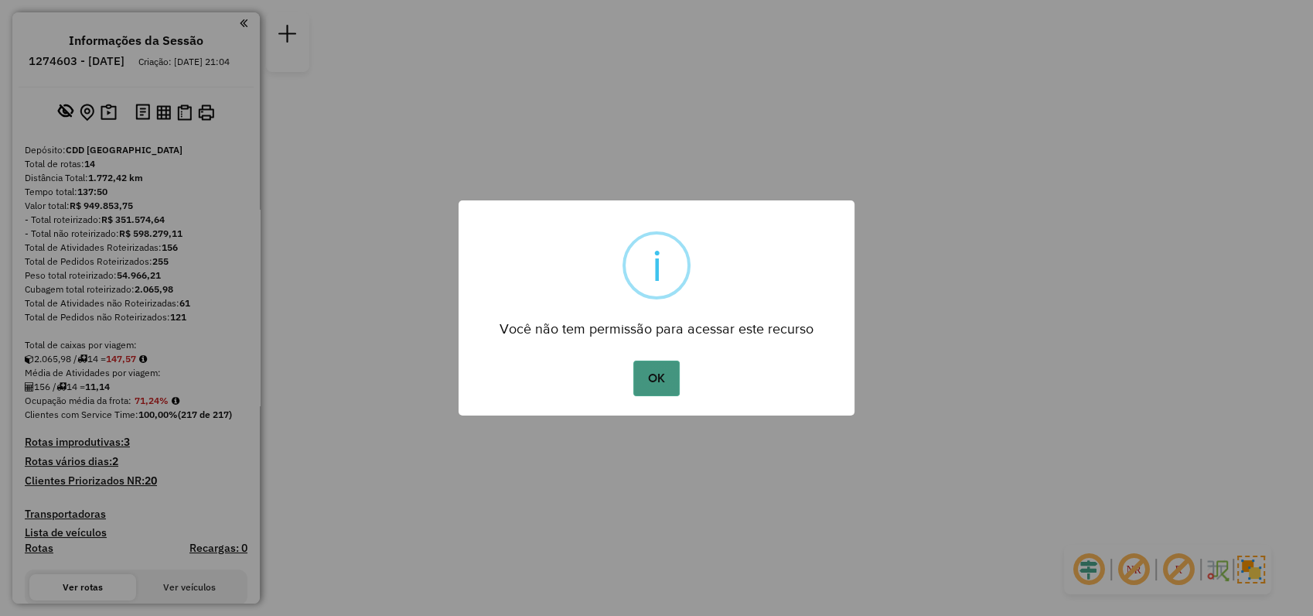
click at [662, 370] on button "OK" at bounding box center [656, 378] width 46 height 36
